Goal: Transaction & Acquisition: Download file/media

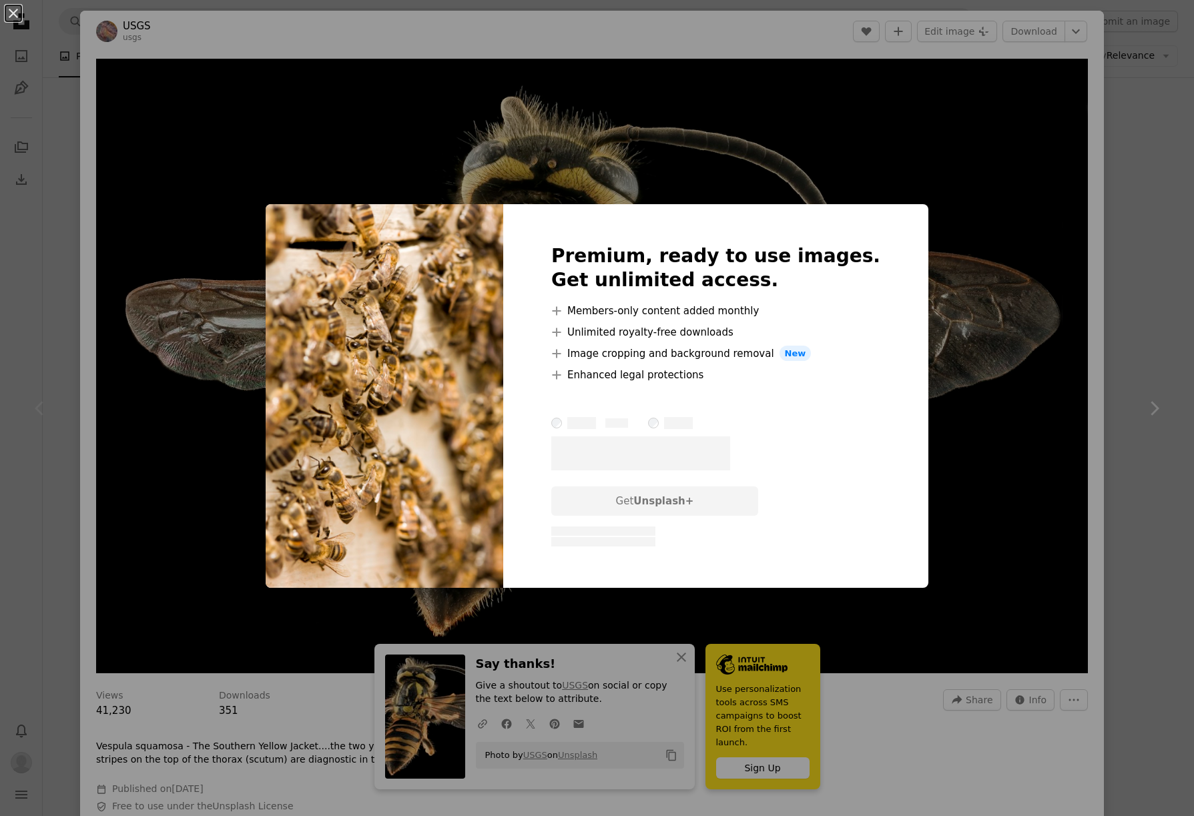
scroll to position [2420, 0]
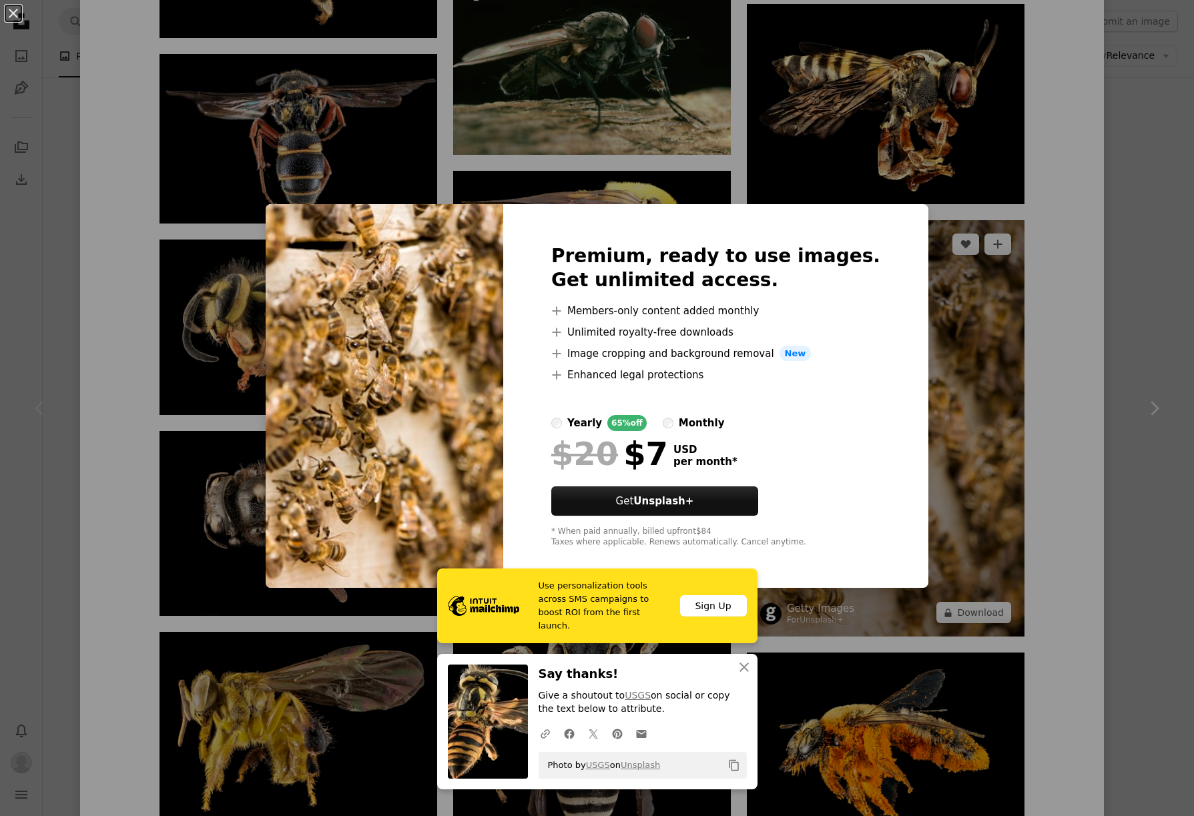
click at [972, 564] on div "An X shape Premium, ready to use images. Get unlimited access. A plus sign Memb…" at bounding box center [597, 408] width 1194 height 816
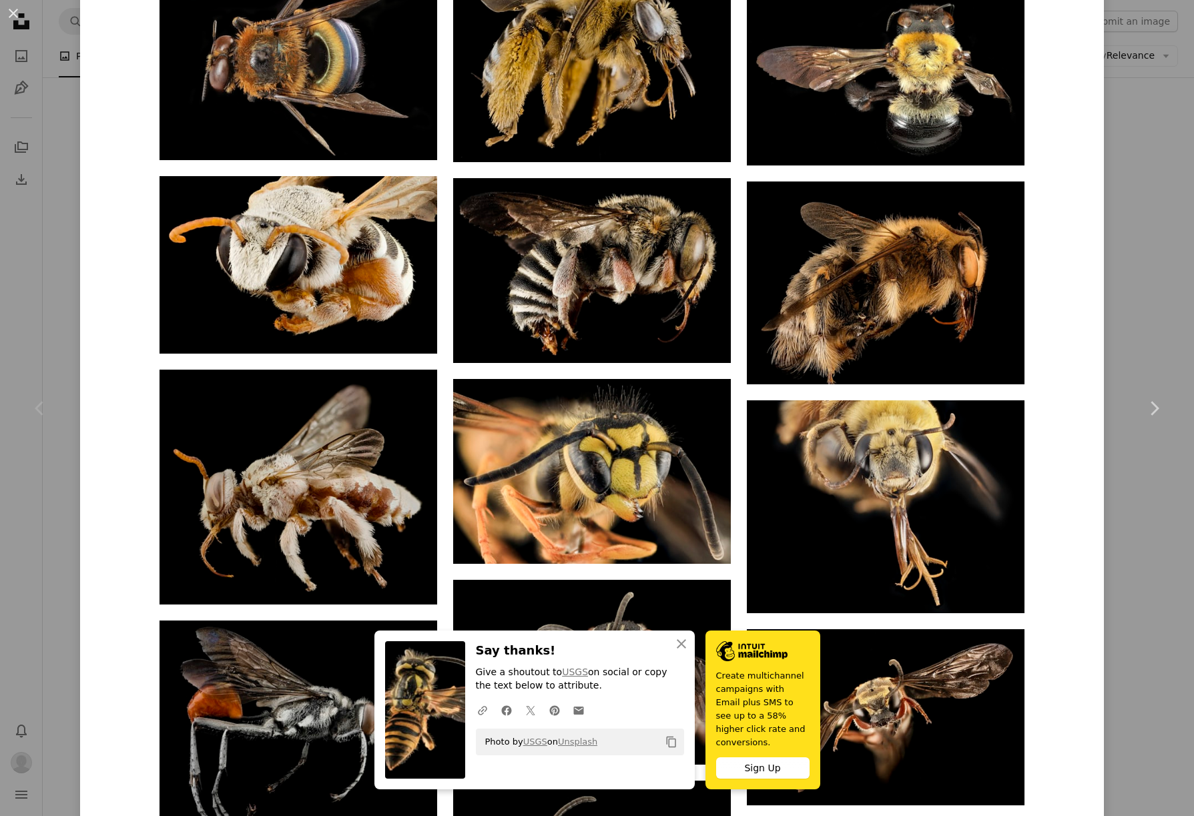
scroll to position [3991, 0]
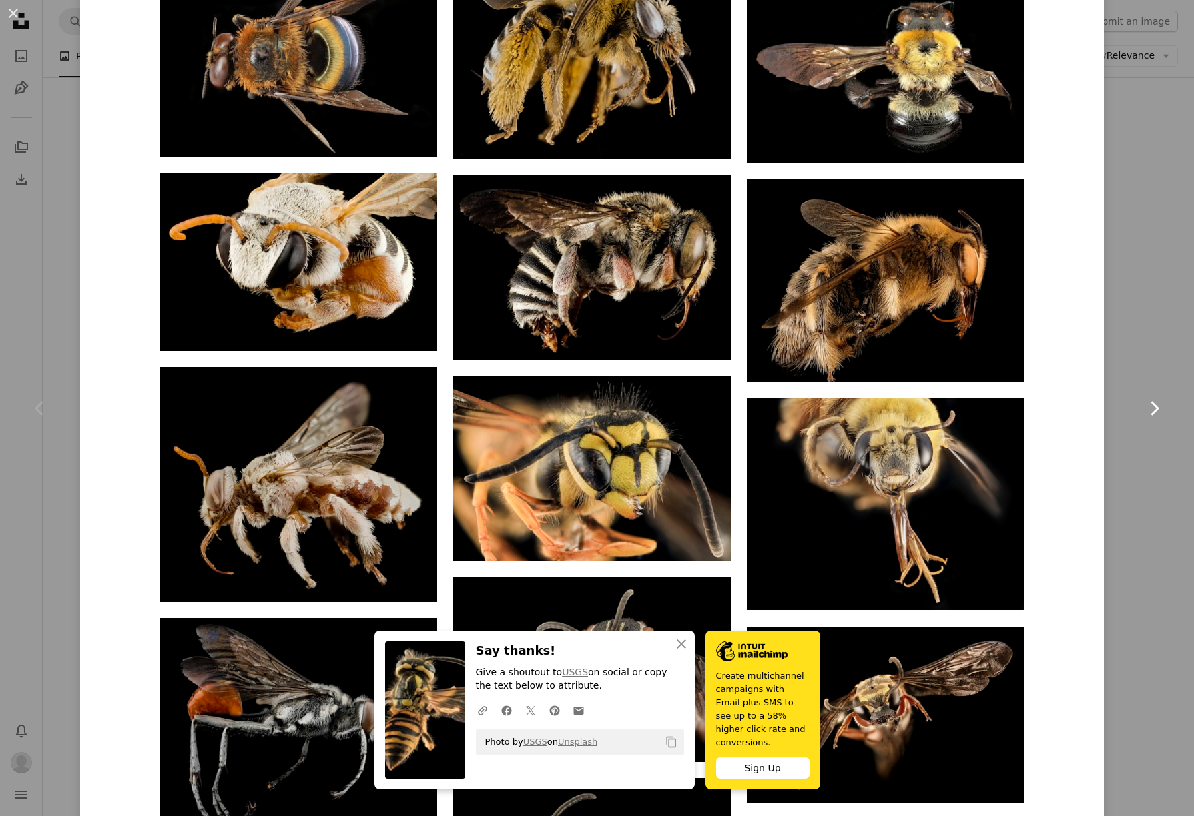
click at [1149, 363] on link "Chevron right" at bounding box center [1154, 408] width 80 height 128
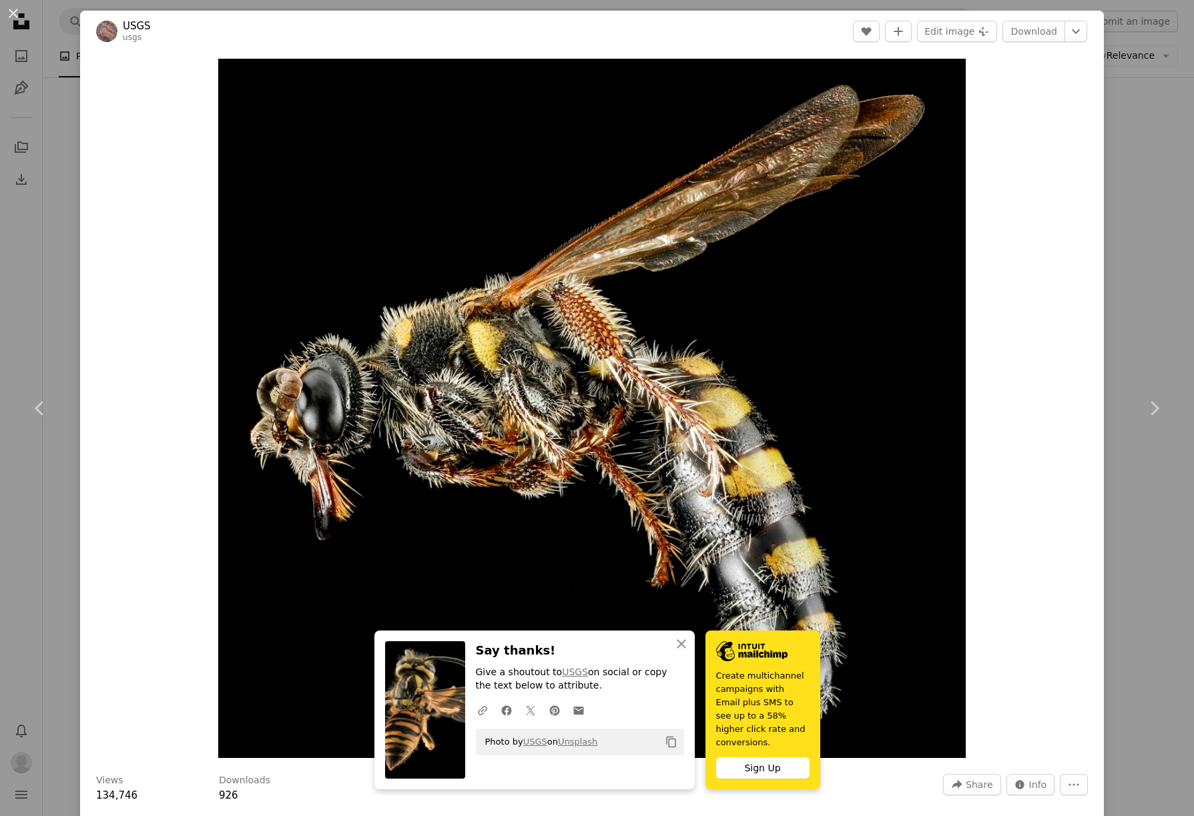
click at [51, 154] on div "An X shape Chevron left Chevron right USGS usgs A heart A plus sign Edit image …" at bounding box center [597, 408] width 1194 height 816
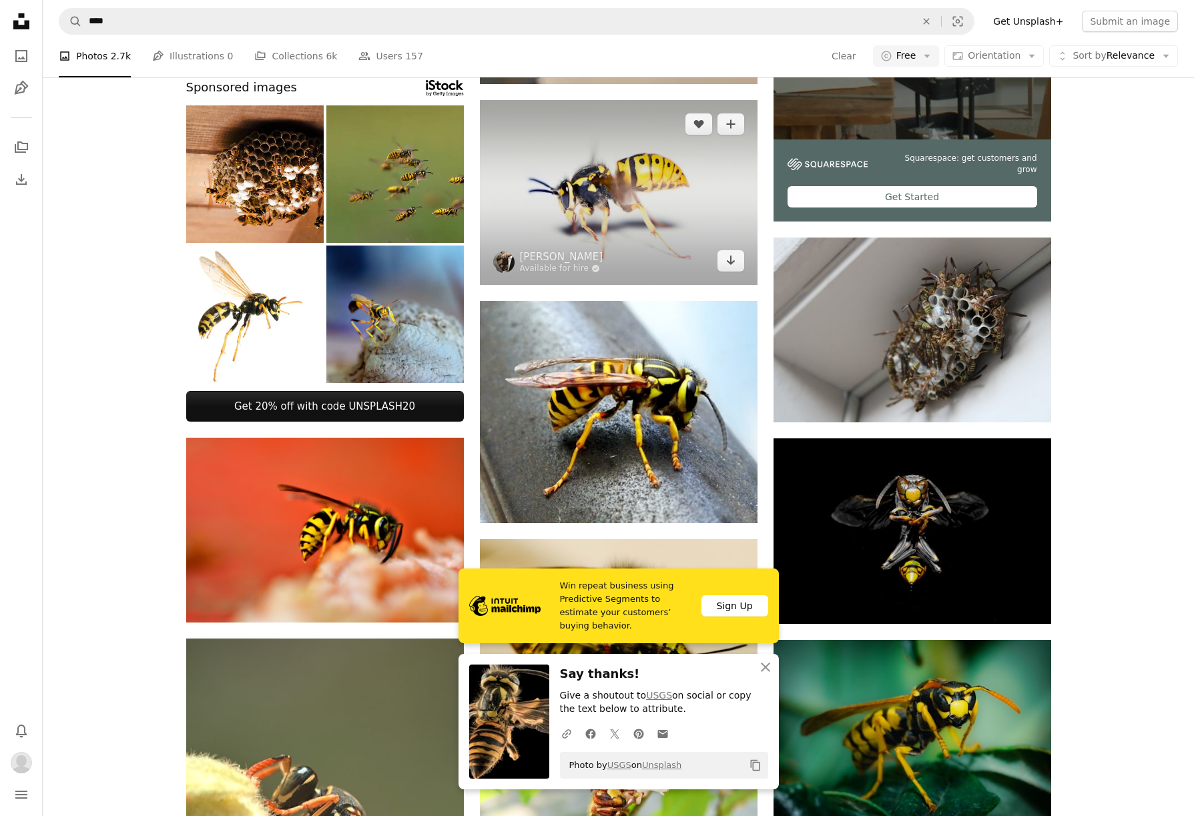
scroll to position [320, 0]
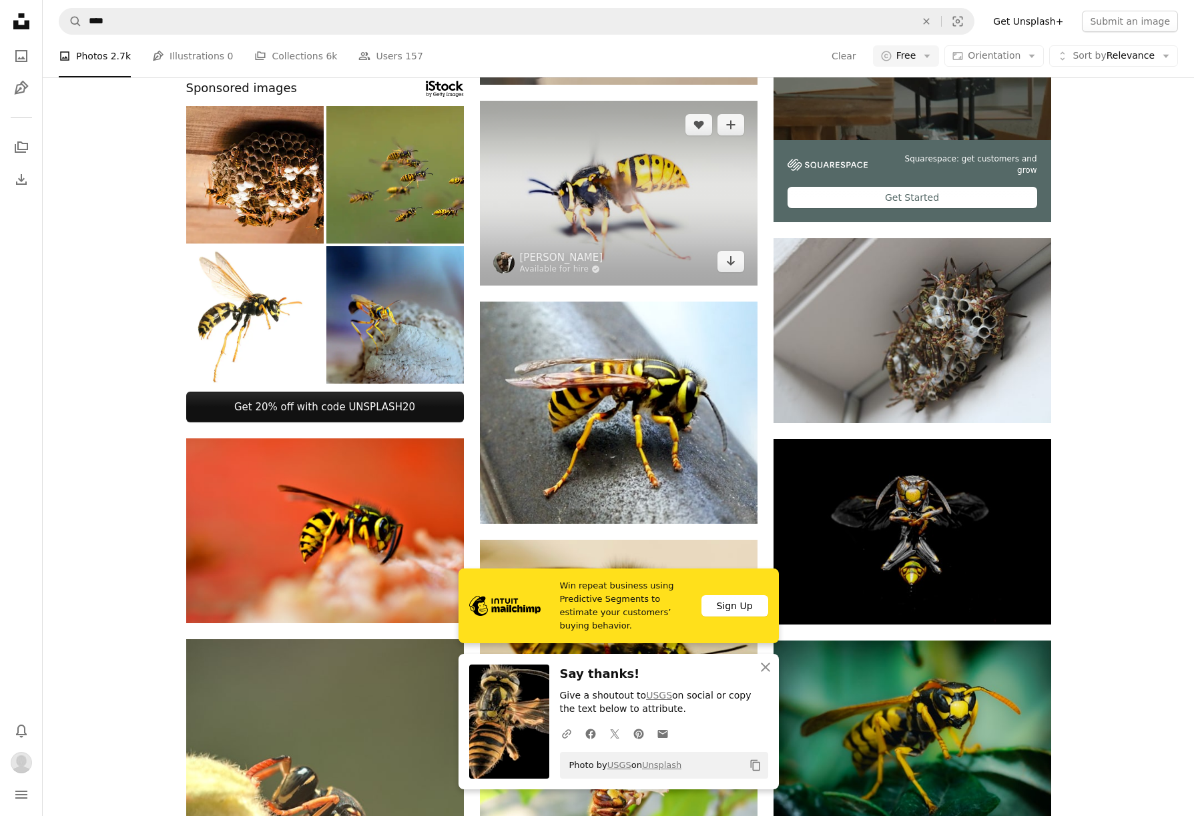
click at [693, 196] on img at bounding box center [619, 193] width 278 height 185
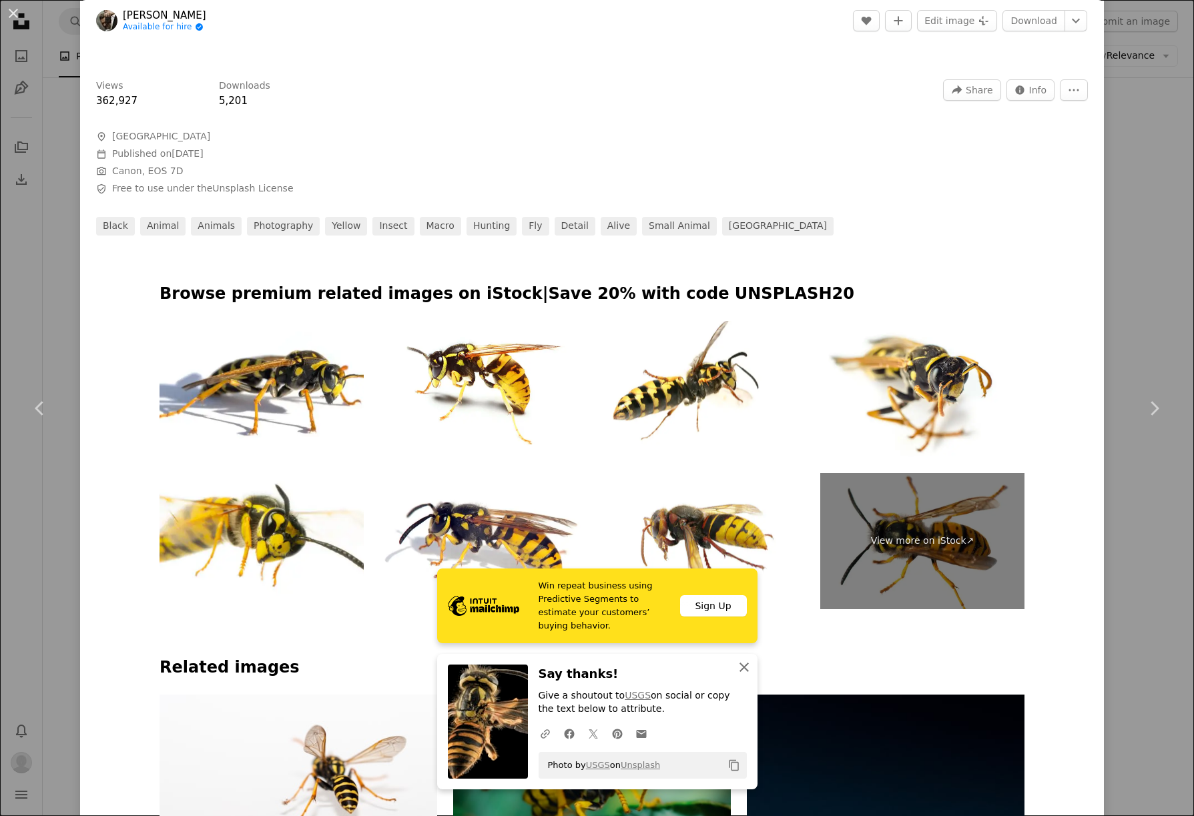
scroll to position [666, 0]
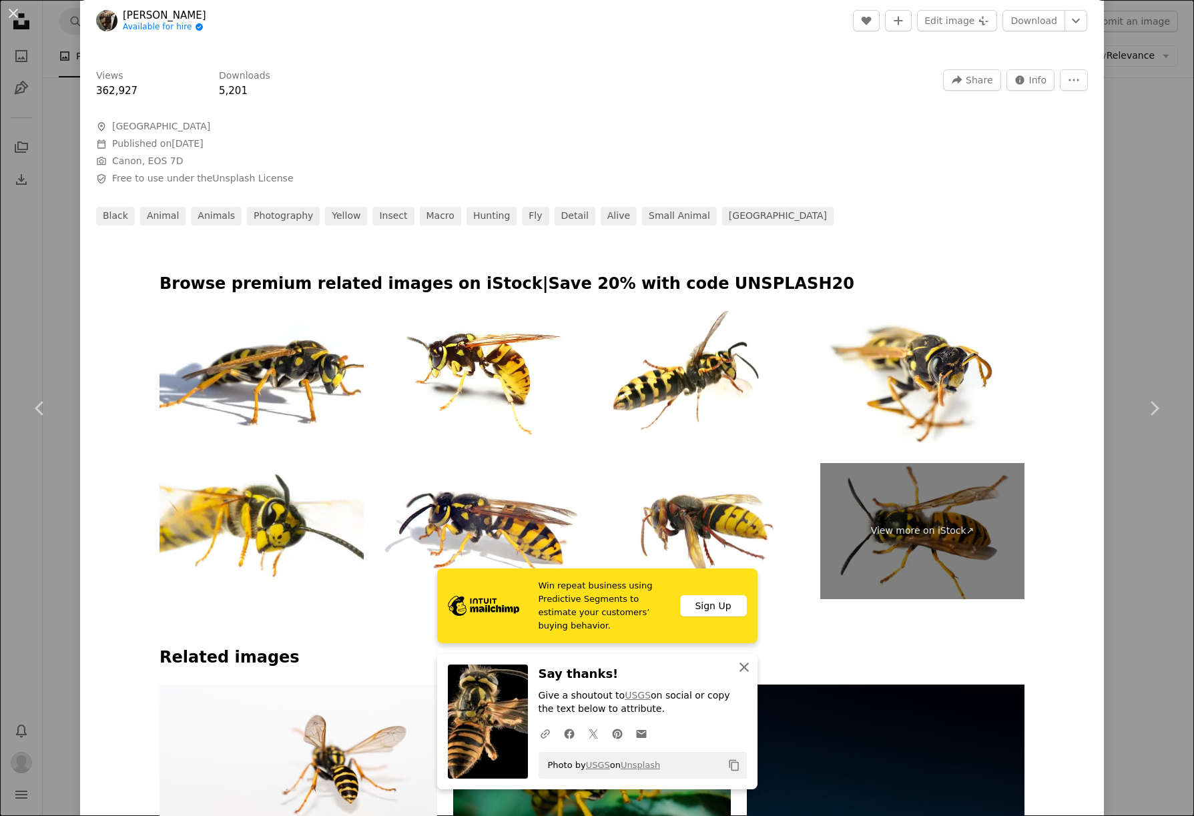
click at [746, 669] on icon "button" at bounding box center [744, 667] width 9 height 9
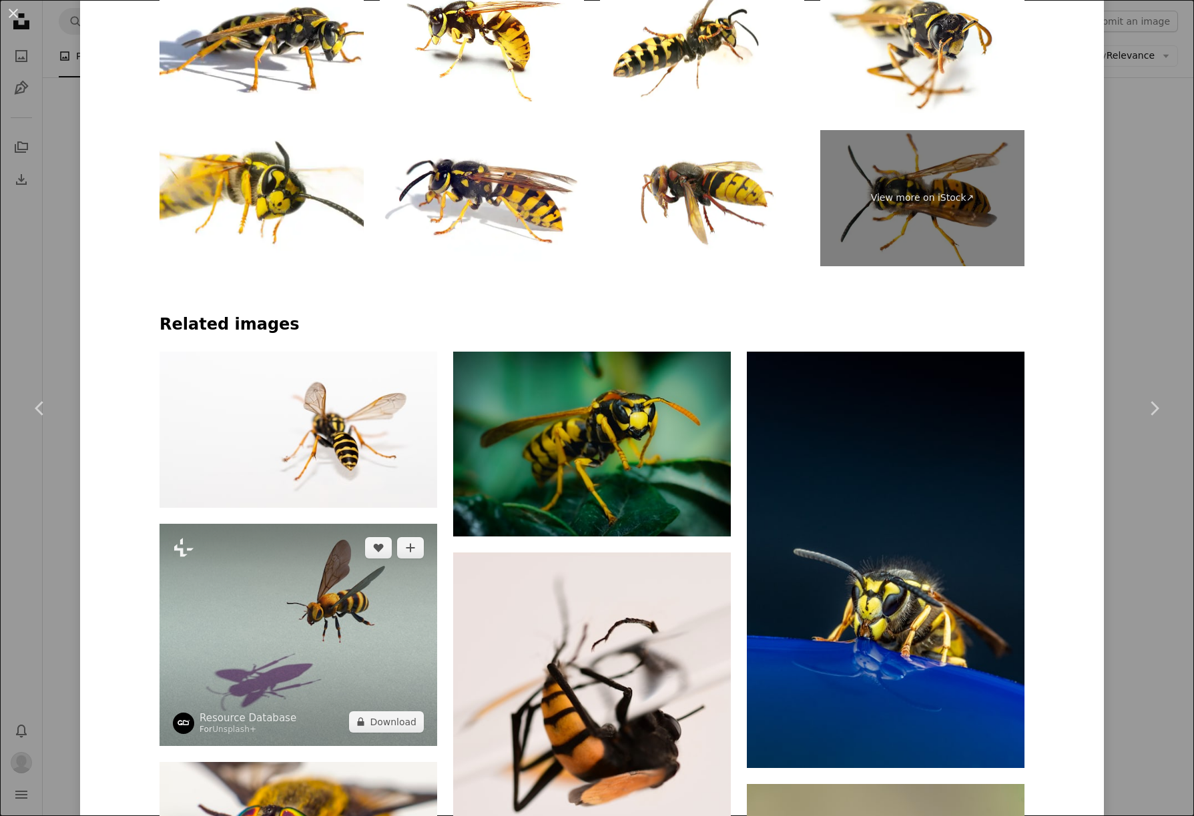
scroll to position [1018, 0]
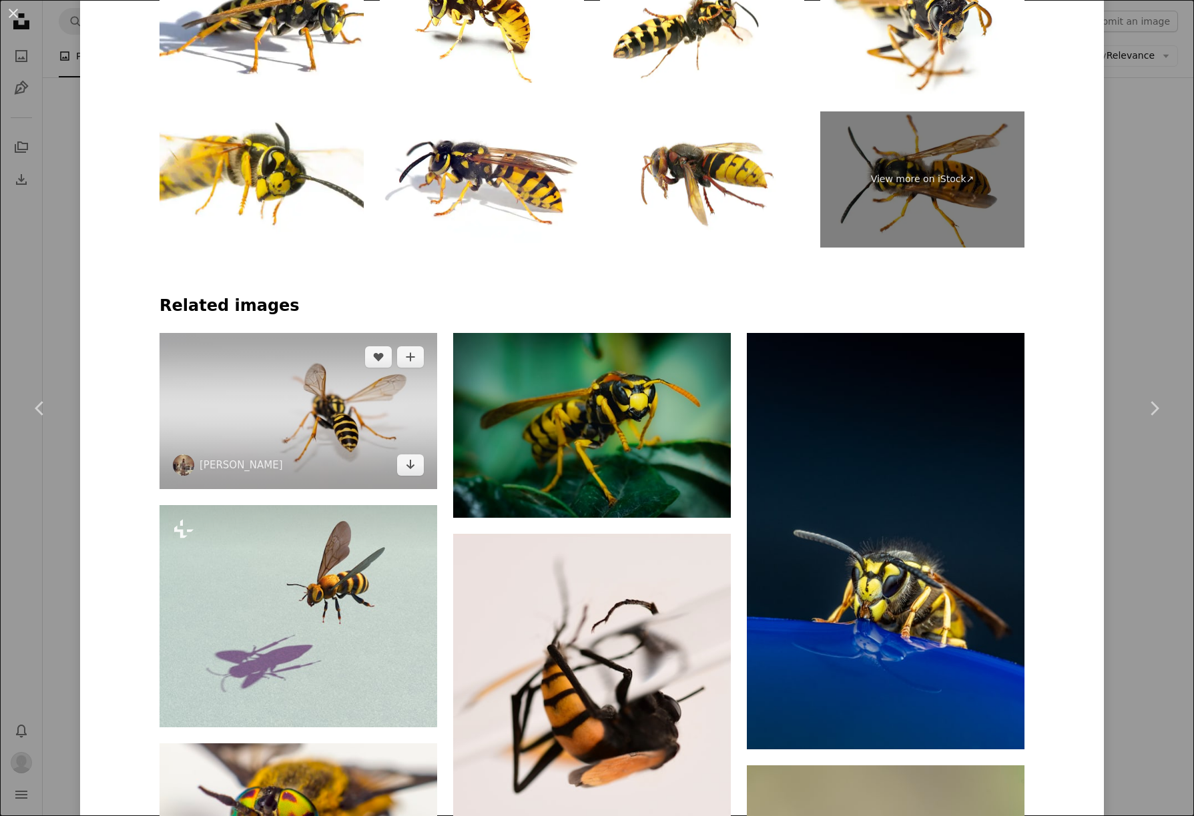
click at [333, 405] on img at bounding box center [299, 411] width 278 height 156
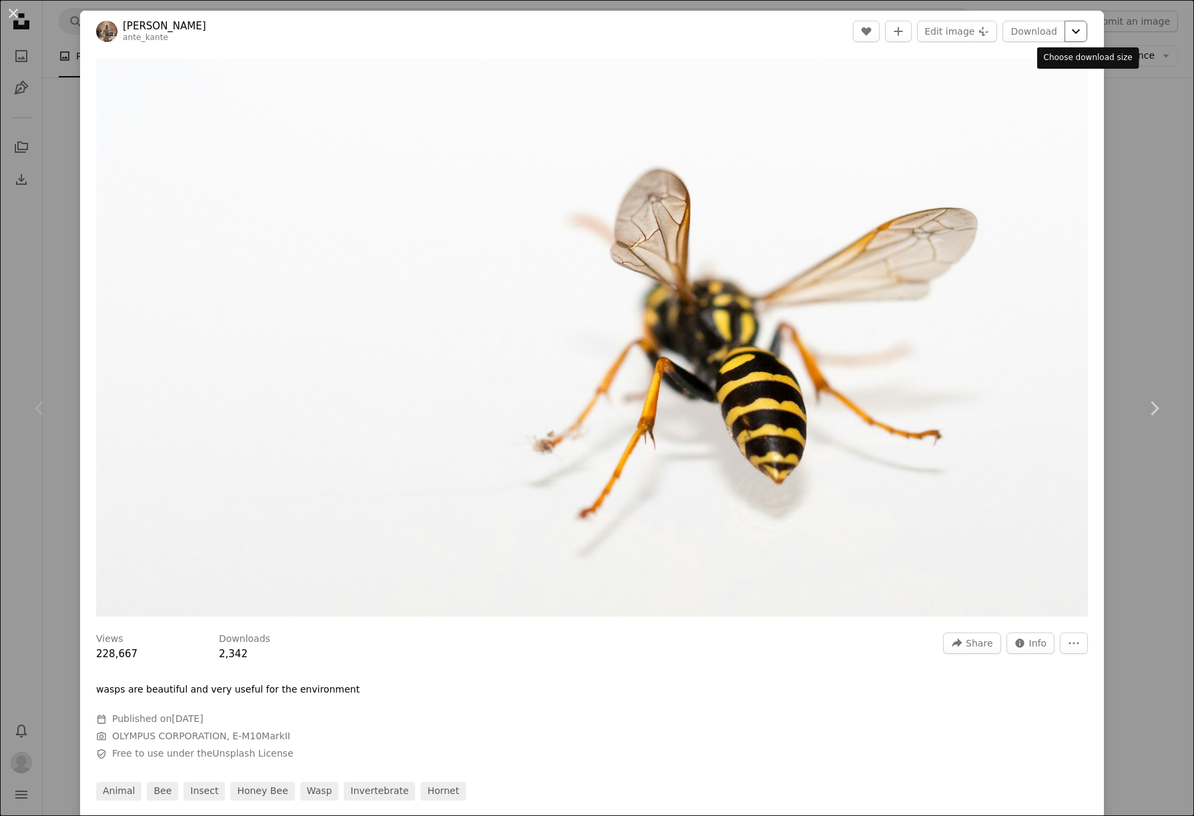
click at [1087, 31] on icon "Chevron down" at bounding box center [1075, 31] width 21 height 16
click at [1008, 150] on span "Original Size" at bounding box center [999, 147] width 59 height 11
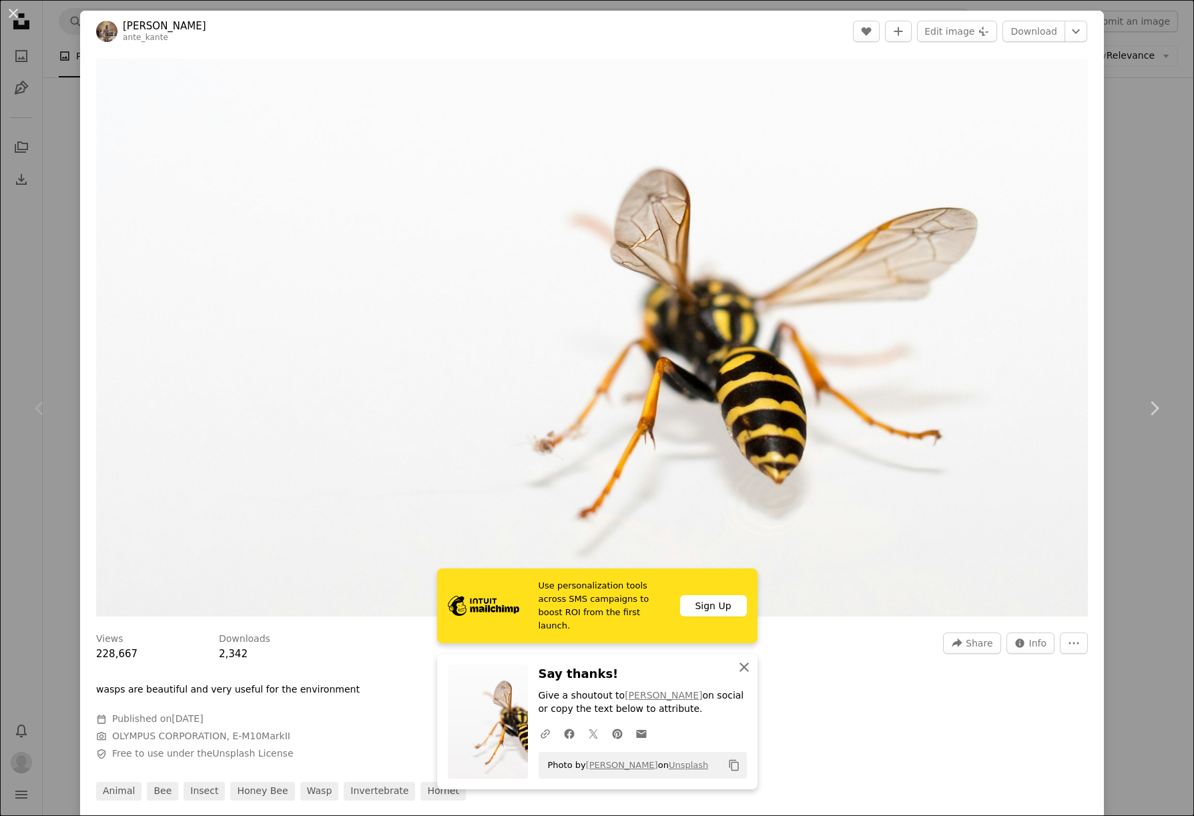
drag, startPoint x: 746, startPoint y: 665, endPoint x: 737, endPoint y: 666, distance: 9.4
click at [746, 666] on icon "An X shape" at bounding box center [744, 667] width 16 height 16
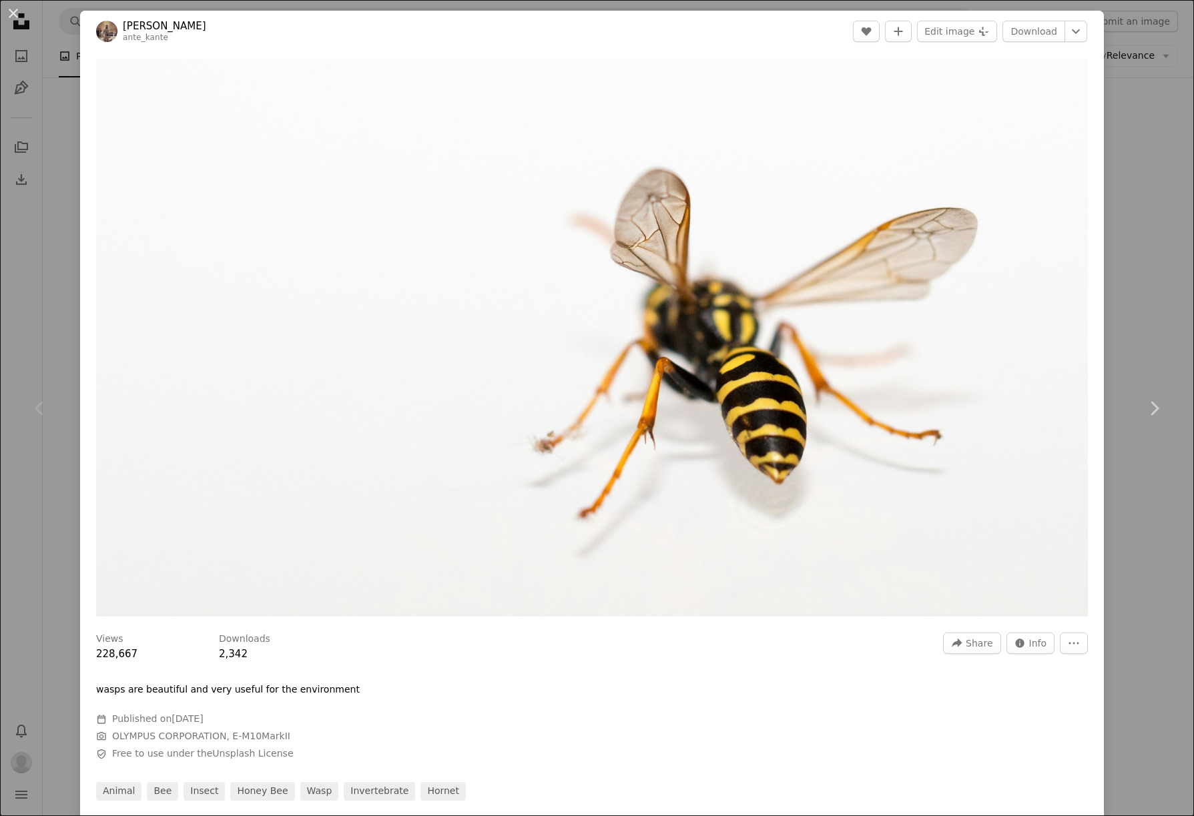
drag, startPoint x: 16, startPoint y: 10, endPoint x: 139, endPoint y: 198, distance: 224.5
click at [16, 10] on button "An X shape" at bounding box center [13, 13] width 16 height 16
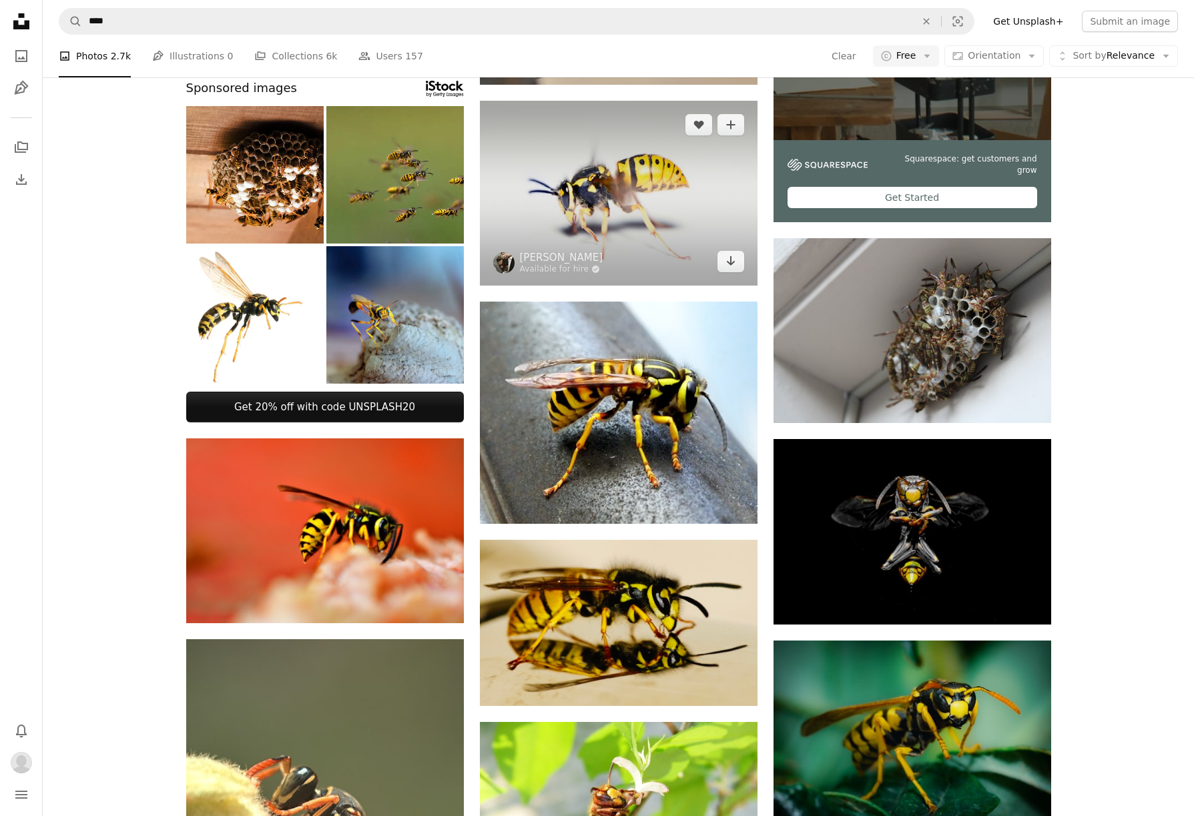
click at [589, 202] on img at bounding box center [619, 193] width 278 height 185
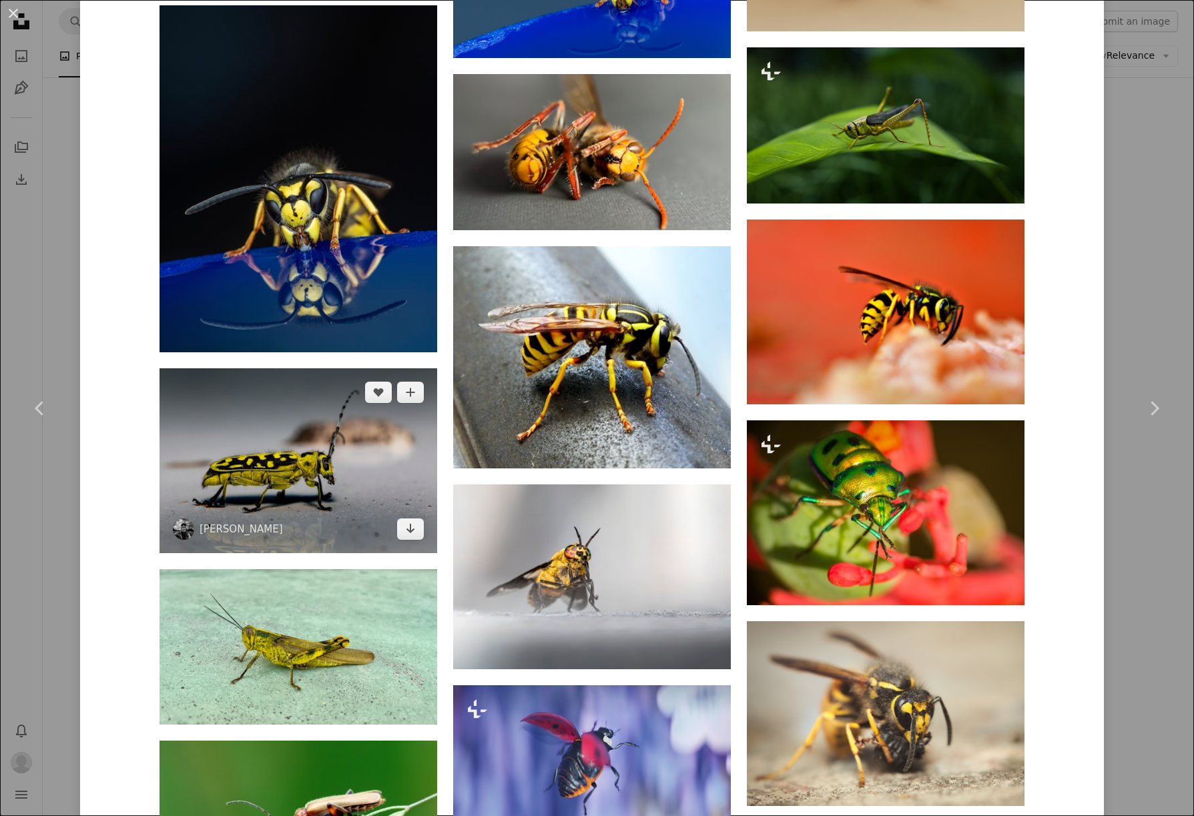
scroll to position [3184, 0]
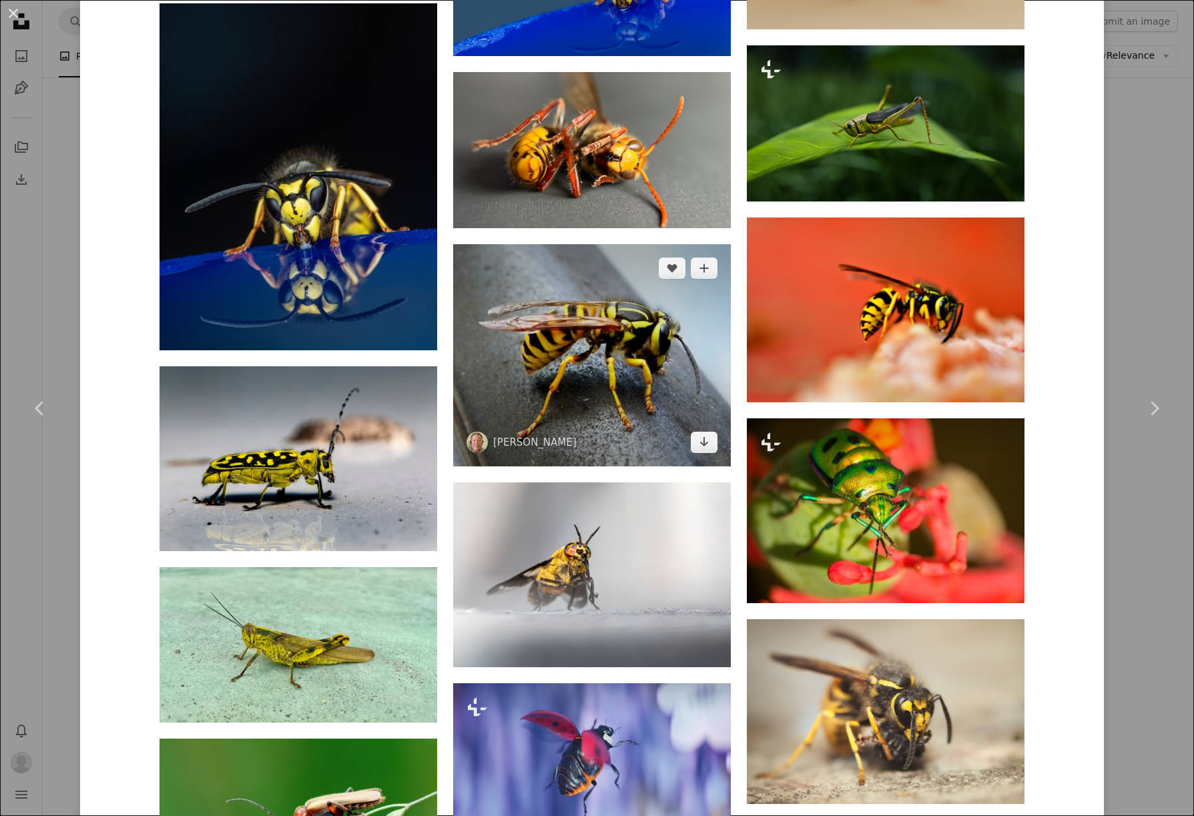
click at [621, 329] on img at bounding box center [592, 355] width 278 height 222
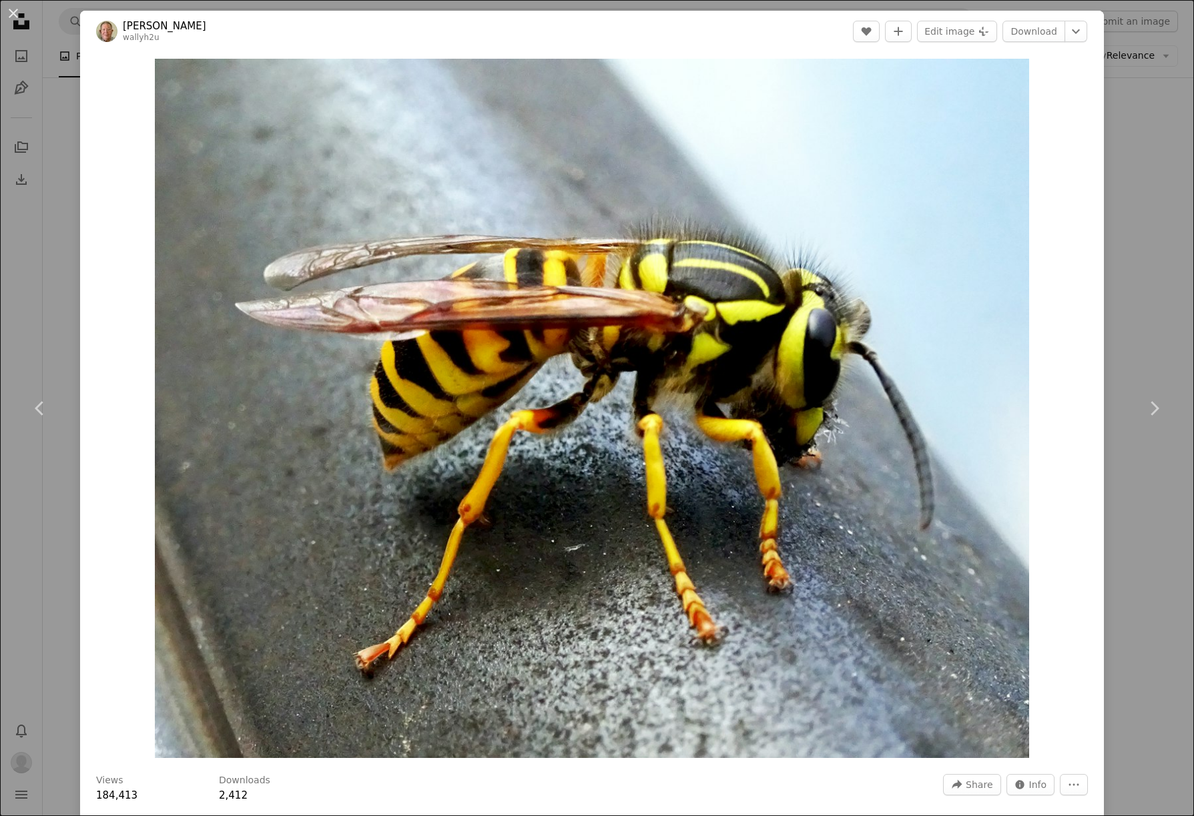
drag, startPoint x: 1140, startPoint y: 104, endPoint x: 1137, endPoint y: 110, distance: 6.9
click at [1139, 104] on div "An X shape Chevron left Chevron right [PERSON_NAME] wallyh2u A heart A plus sig…" at bounding box center [597, 408] width 1194 height 816
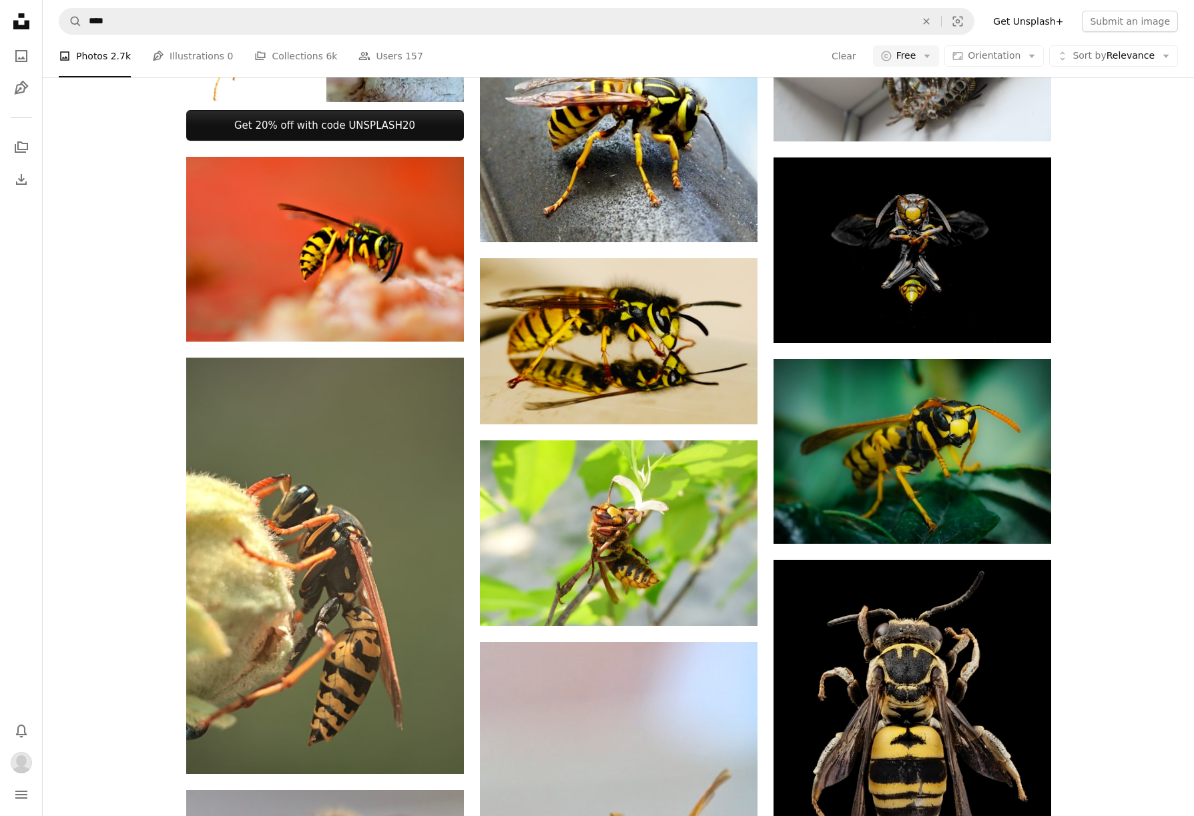
scroll to position [607, 0]
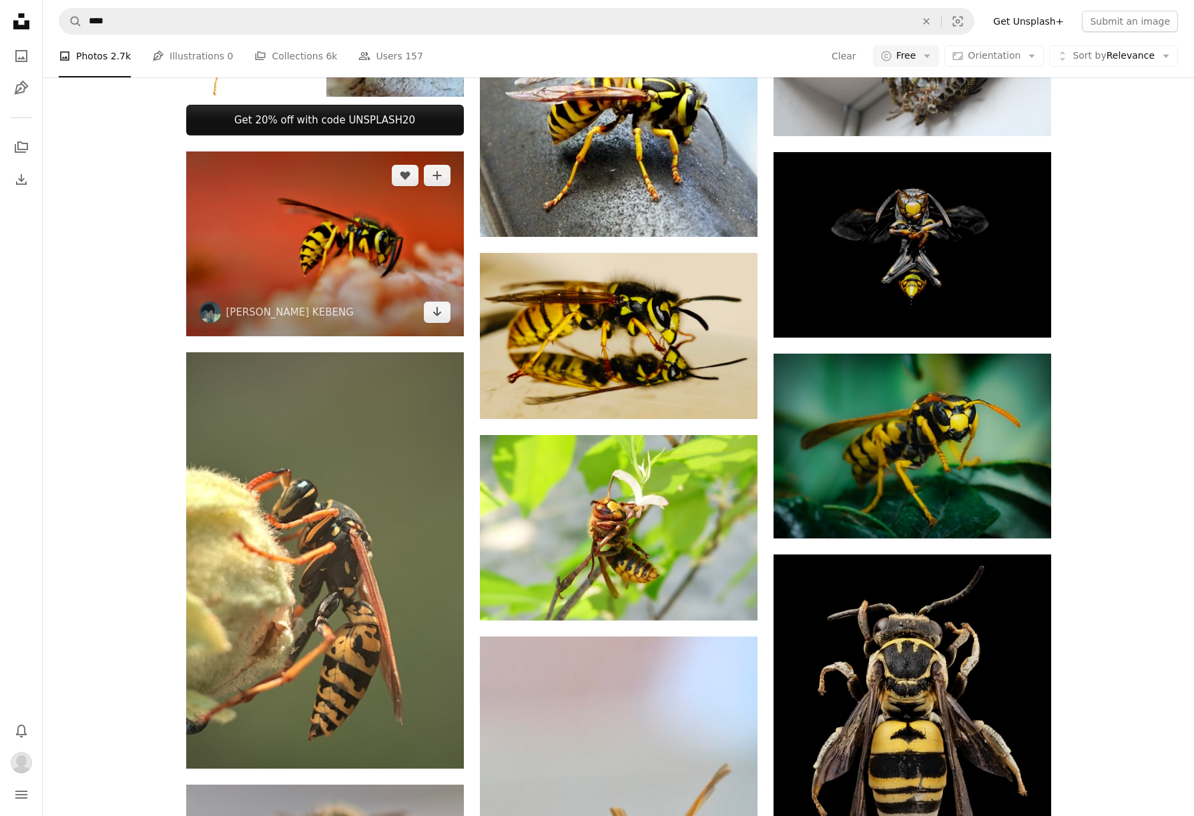
click at [362, 272] on img at bounding box center [325, 244] width 278 height 185
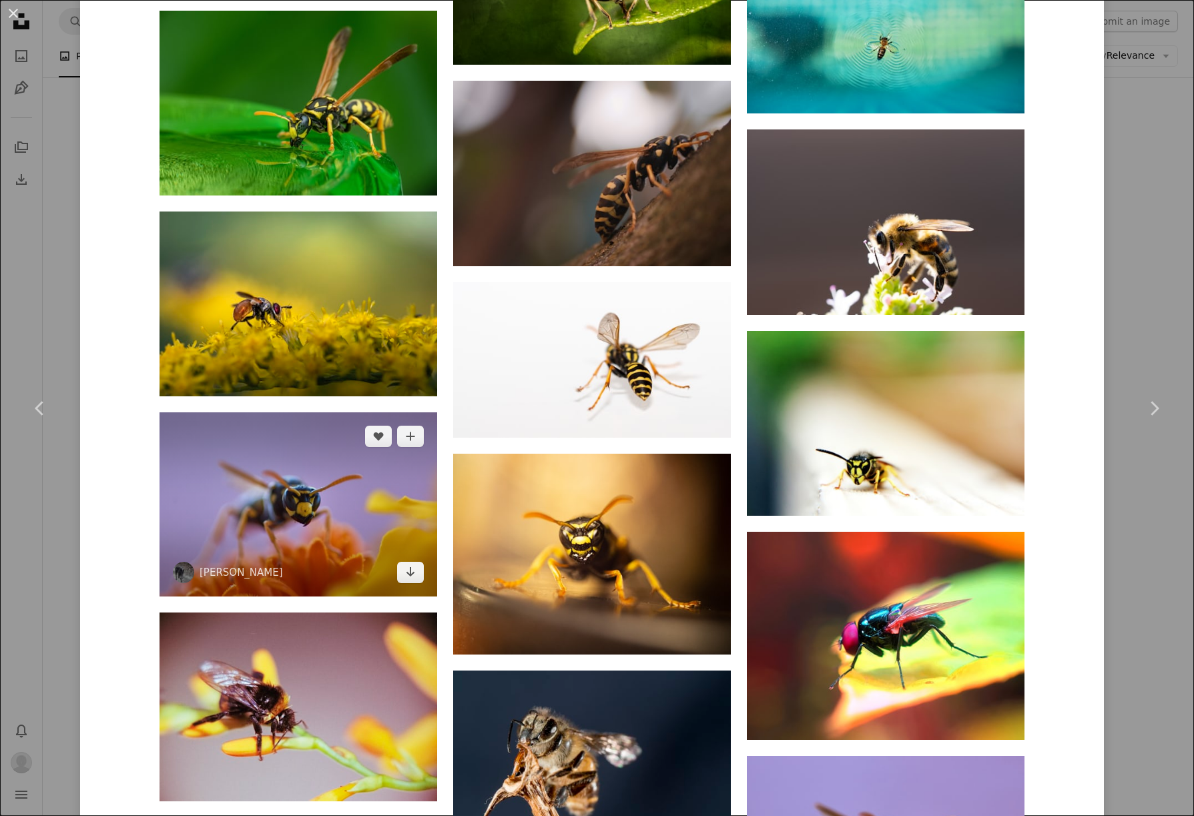
scroll to position [3830, 0]
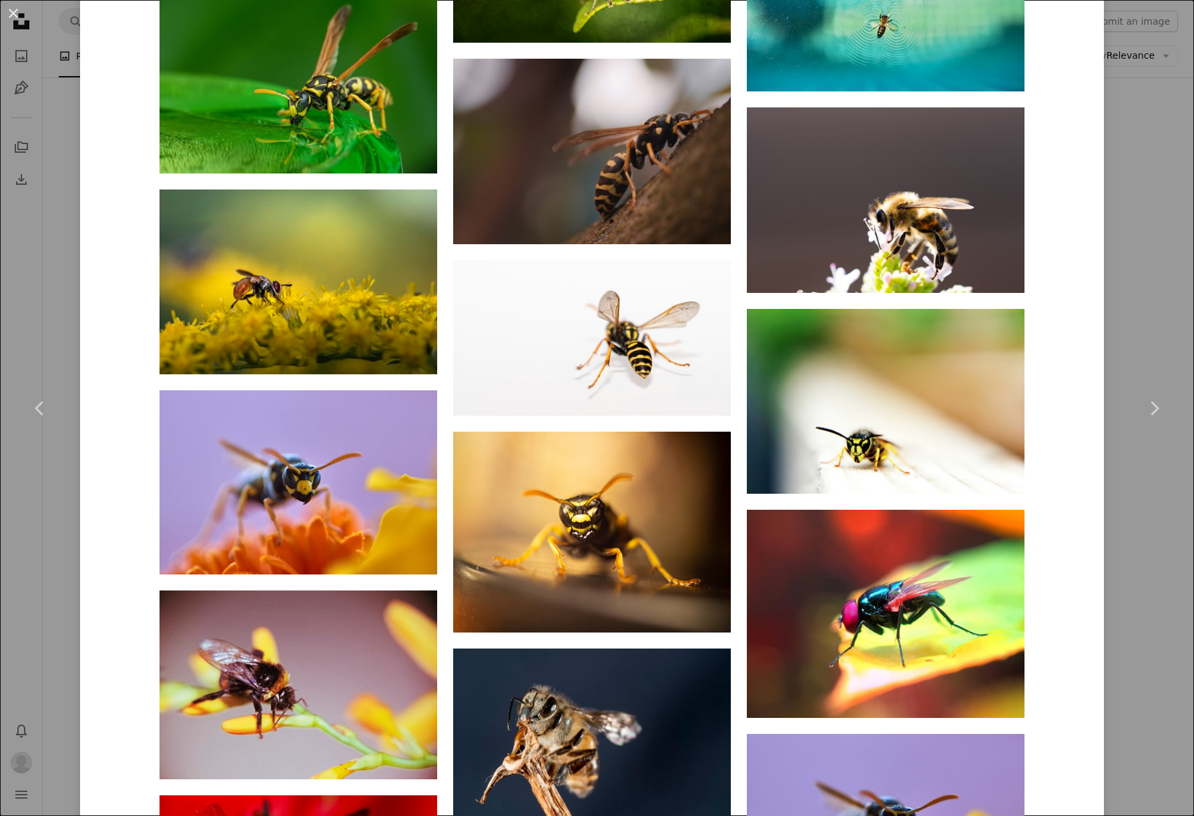
click at [49, 360] on link "Chevron left" at bounding box center [40, 408] width 80 height 128
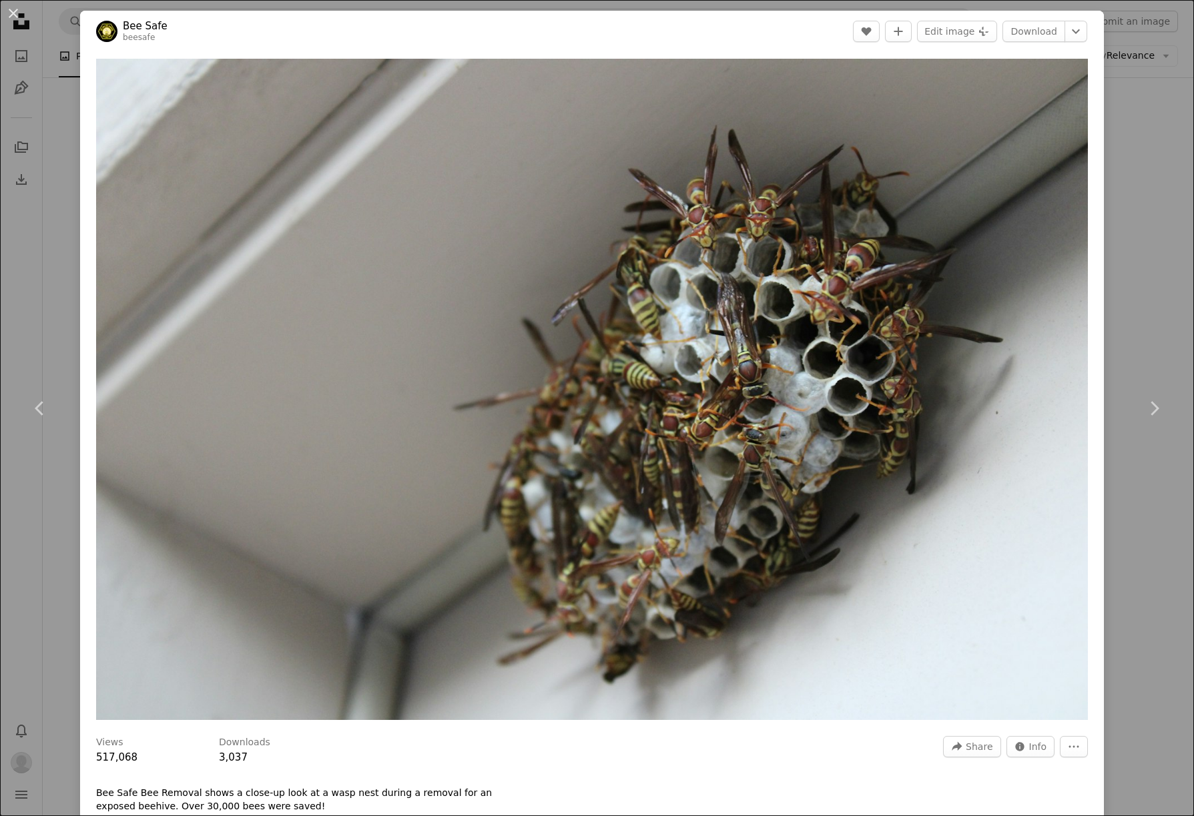
click at [1133, 162] on div "An X shape Chevron left Chevron right Bee Safe beesafe A heart A plus sign Edit…" at bounding box center [597, 408] width 1194 height 816
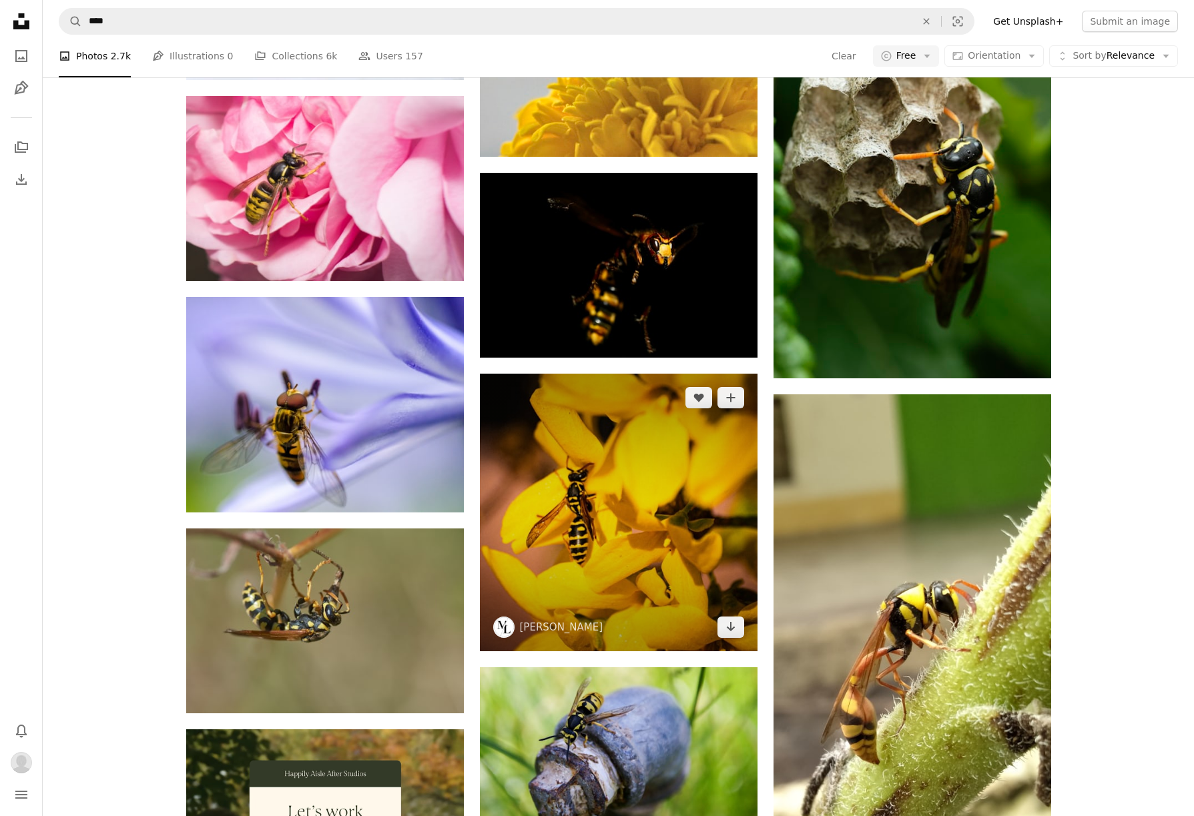
scroll to position [1490, 0]
